Goal: Find contact information: Find contact information

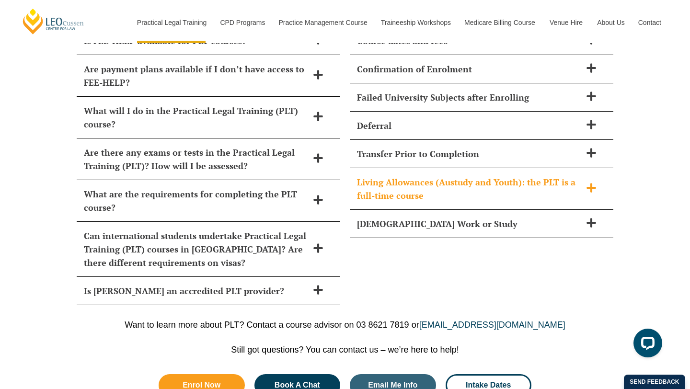
scroll to position [4449, 0]
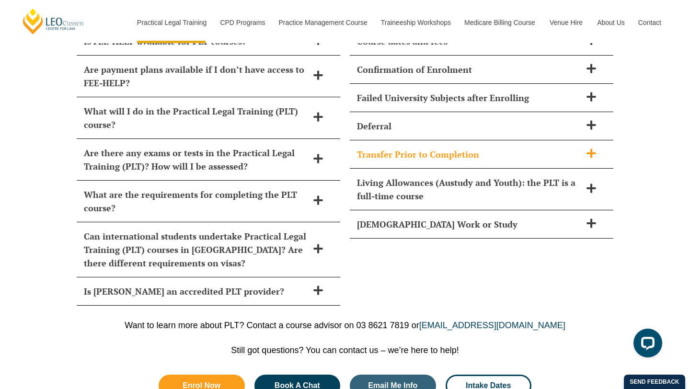
click at [476, 148] on h2 "Transfer Prior to Completion" at bounding box center [469, 154] width 224 height 13
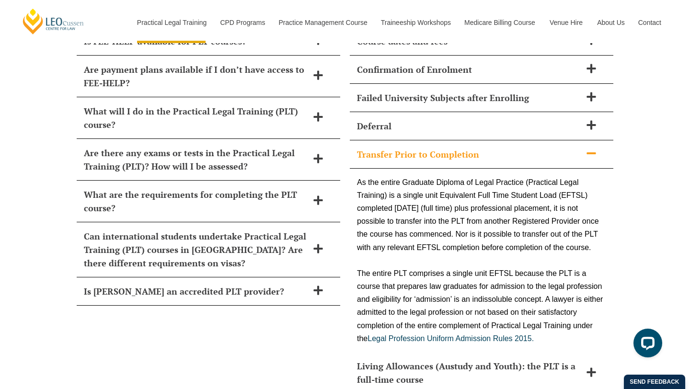
click at [487, 148] on h2 "Transfer Prior to Completion" at bounding box center [469, 154] width 224 height 13
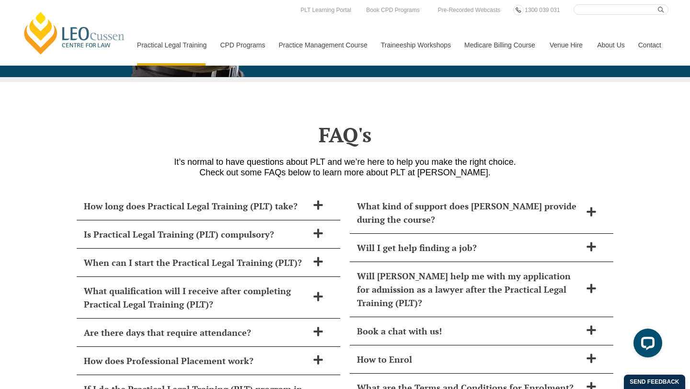
scroll to position [4031, 0]
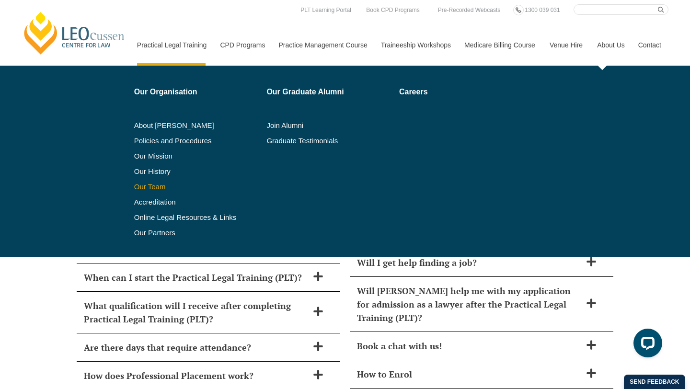
click at [138, 187] on link "Our Team" at bounding box center [197, 187] width 126 height 8
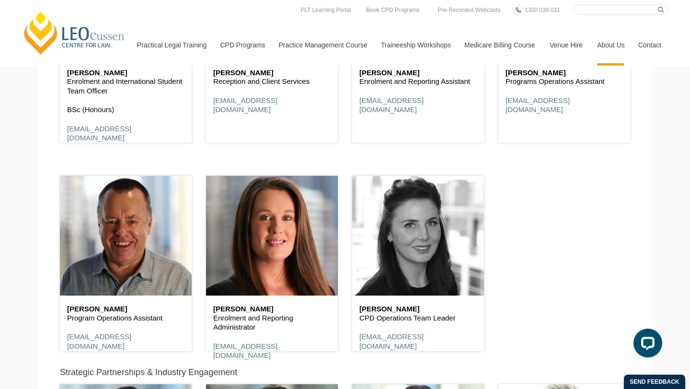
scroll to position [3404, 0]
